Goal: Task Accomplishment & Management: Manage account settings

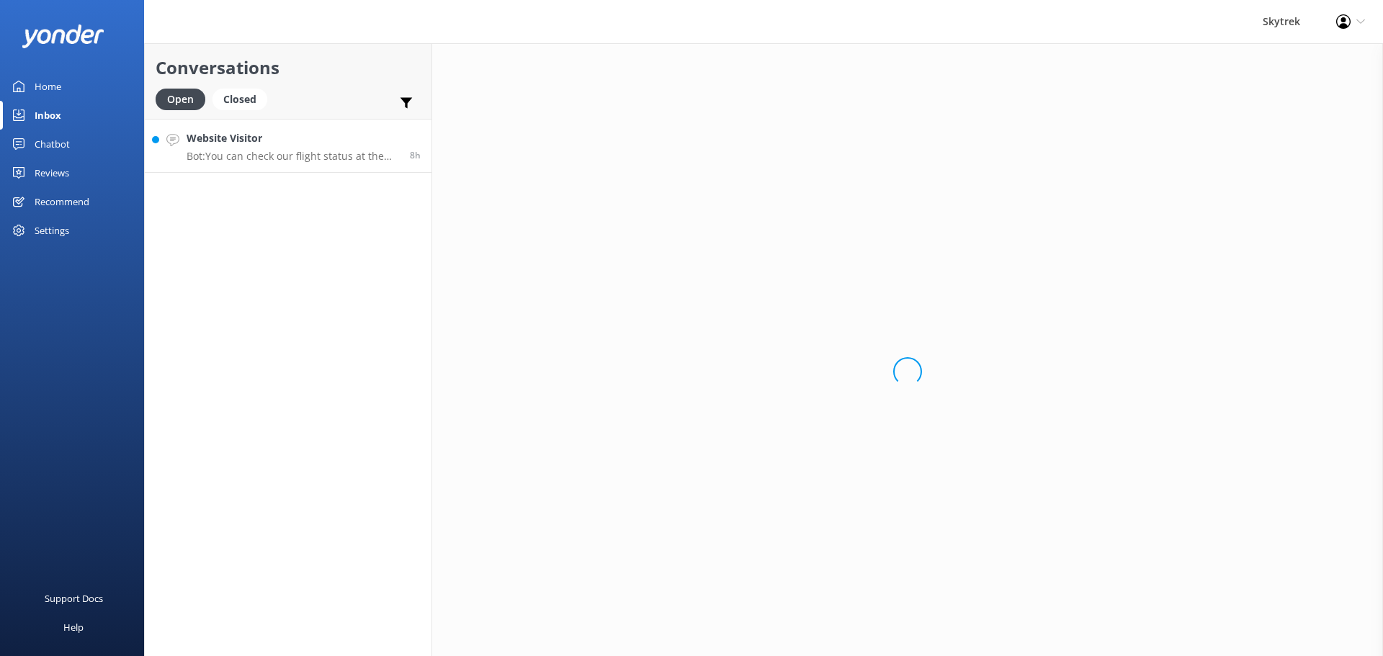
click at [251, 109] on div "Closed" at bounding box center [239, 100] width 55 height 22
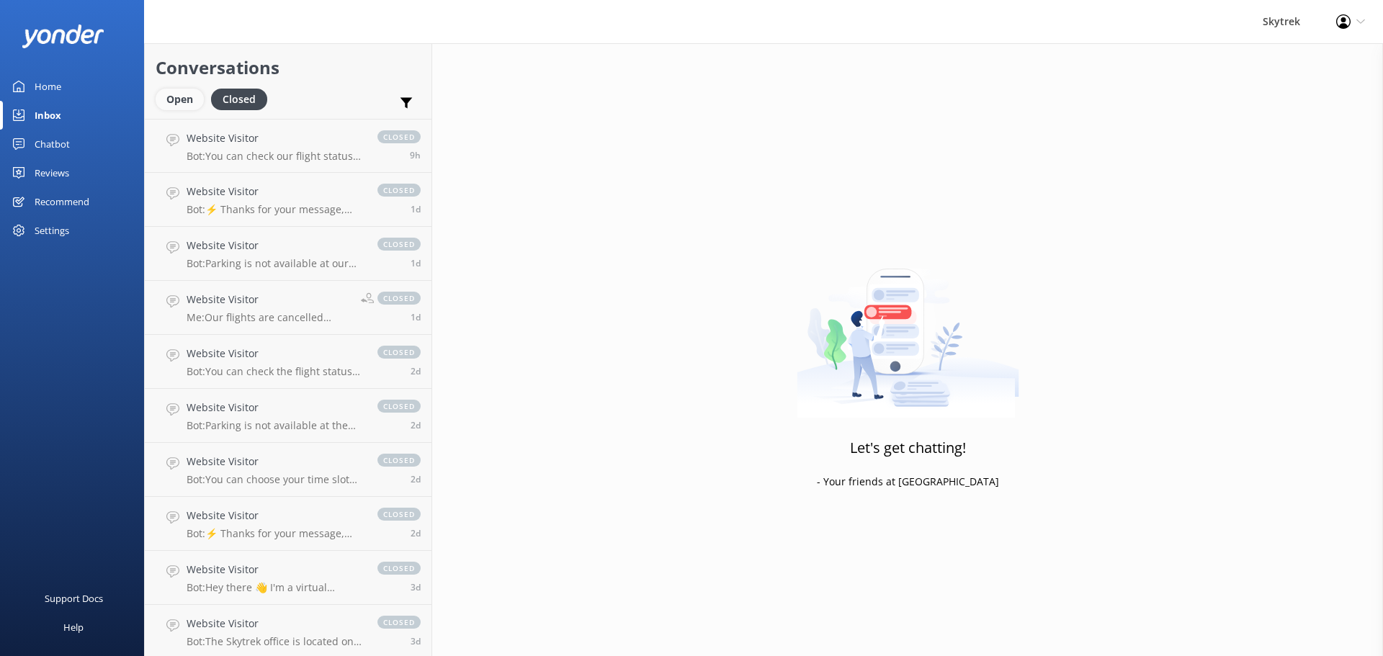
click at [187, 96] on div "Open" at bounding box center [180, 100] width 48 height 22
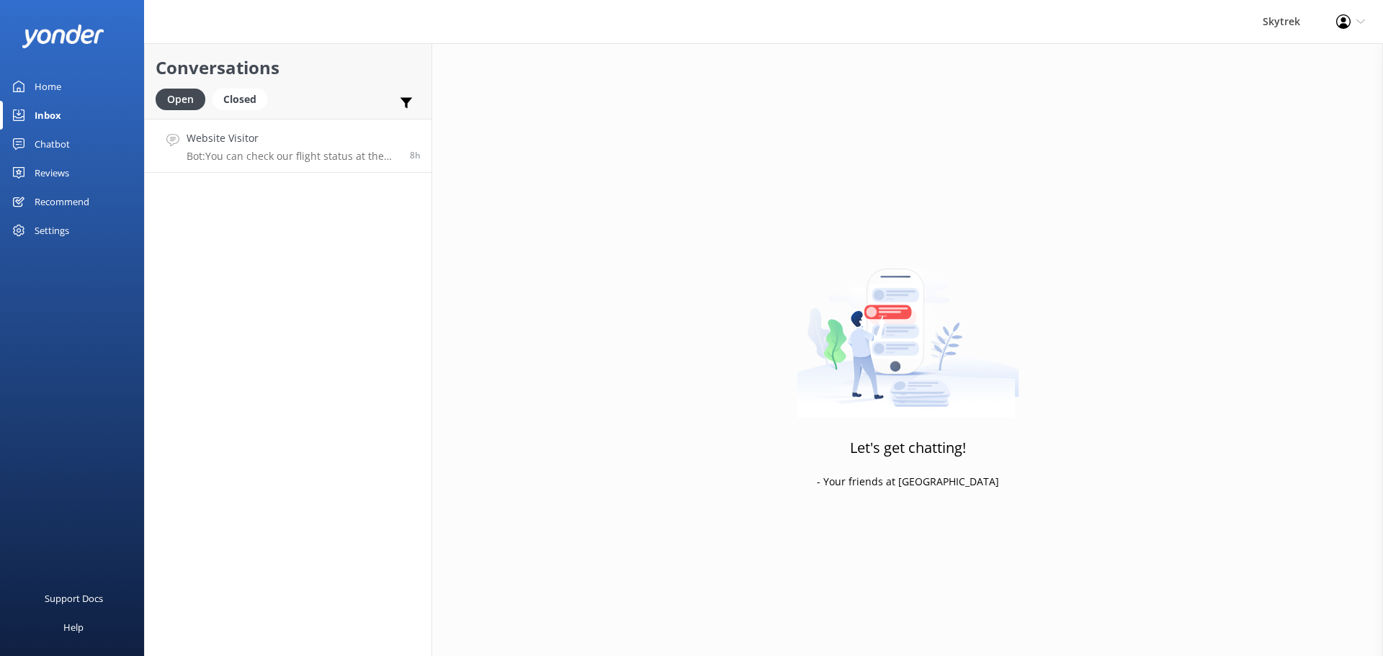
click at [294, 161] on p "Bot: You can check our flight status at the top right corner of our website to …" at bounding box center [293, 156] width 212 height 13
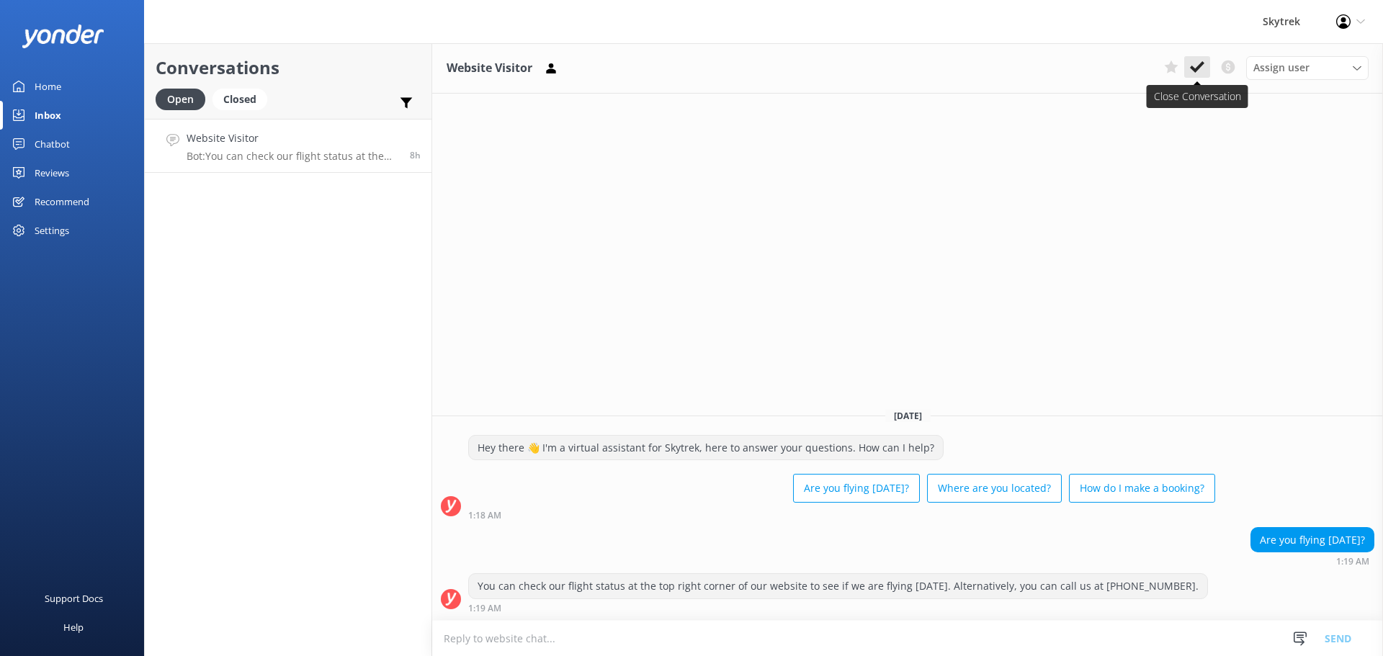
click at [1193, 71] on use at bounding box center [1197, 67] width 14 height 12
